Goal: Task Accomplishment & Management: Manage account settings

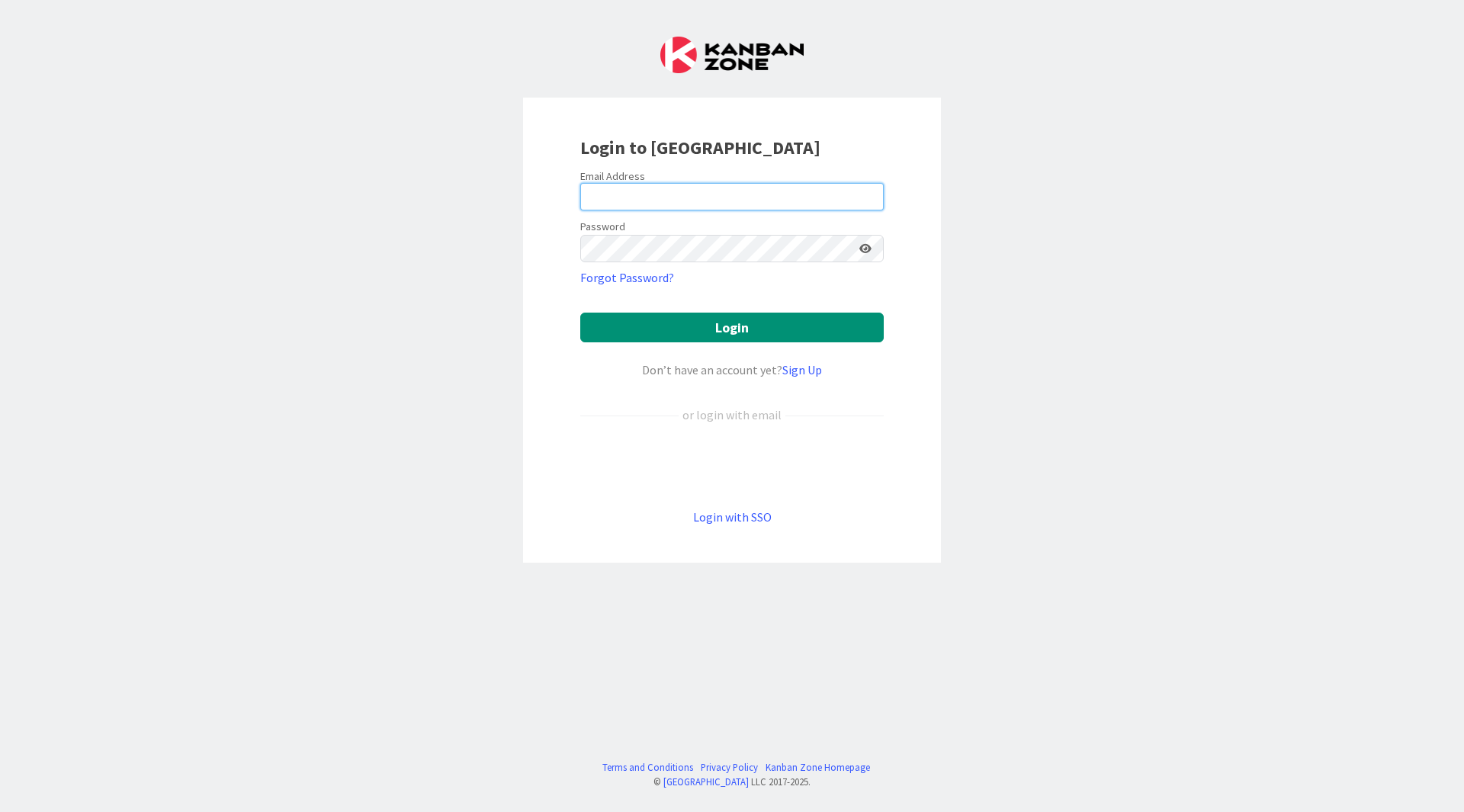
click at [682, 201] on input "email" at bounding box center [732, 196] width 303 height 27
type input "[EMAIL_ADDRESS][PERSON_NAME][DOMAIN_NAME]"
click at [580, 313] on button "Login" at bounding box center [732, 328] width 303 height 30
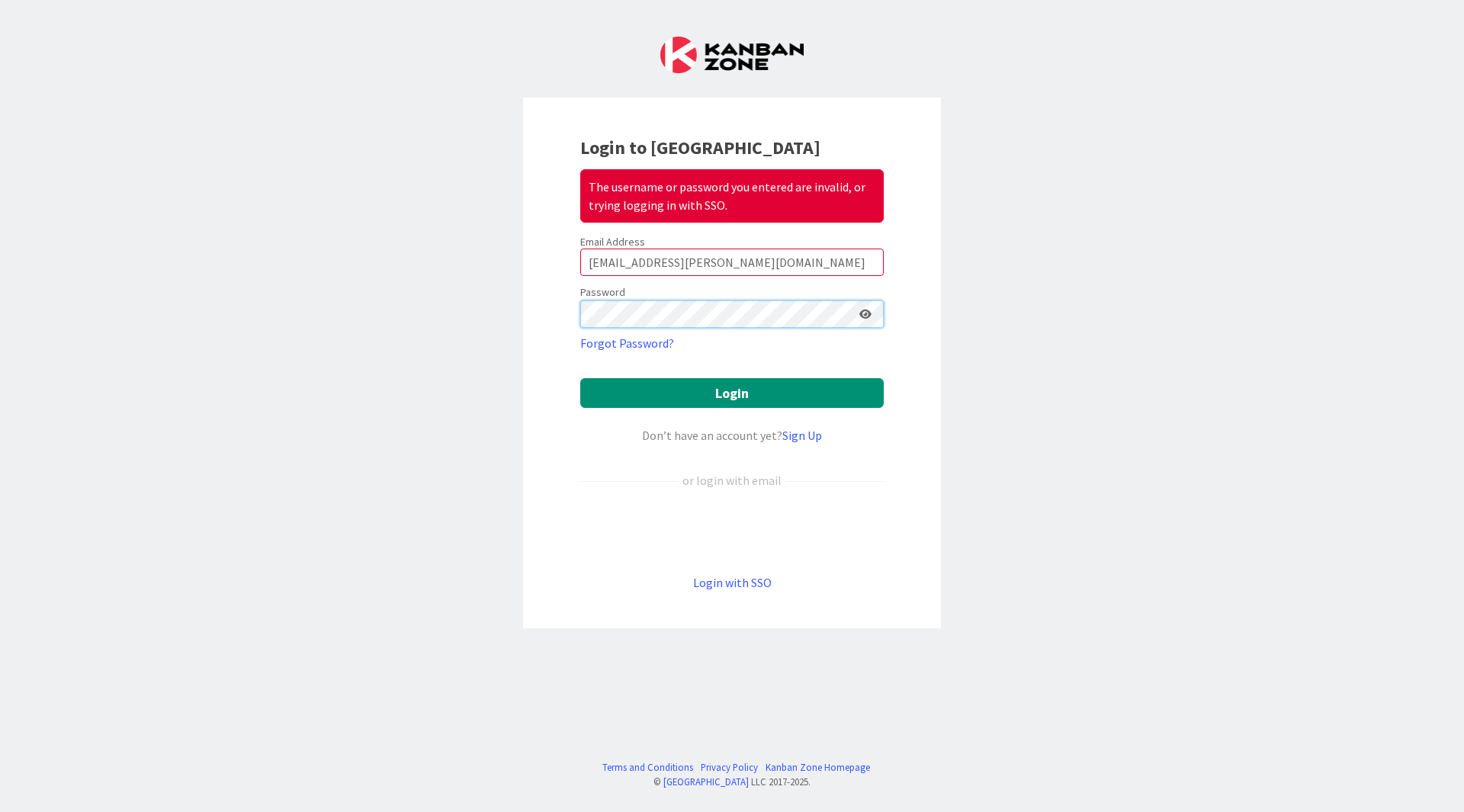
click at [580, 378] on button "Login" at bounding box center [732, 393] width 303 height 30
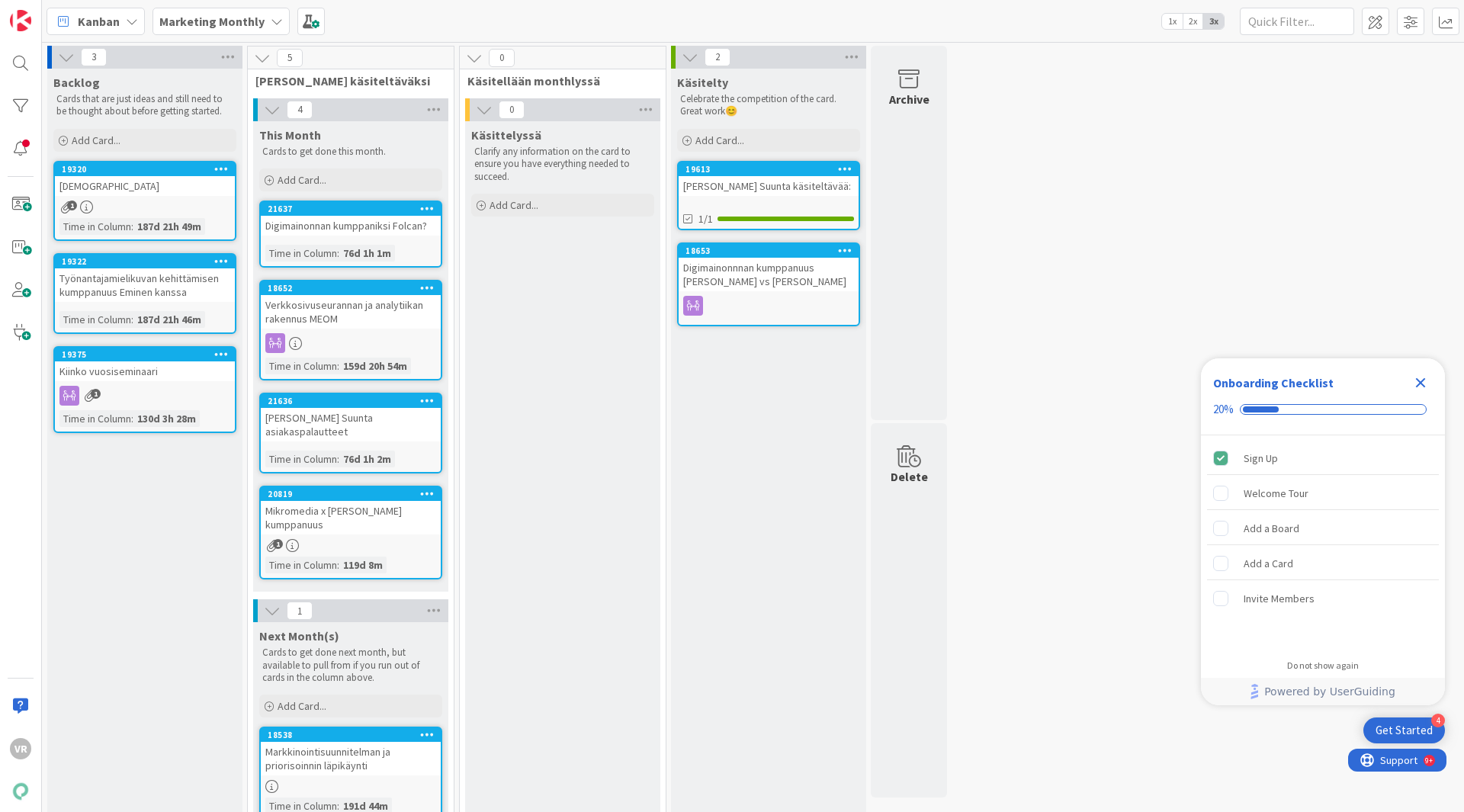
click at [1420, 379] on icon "Close Checklist" at bounding box center [1420, 382] width 18 height 18
